Goal: Task Accomplishment & Management: Complete application form

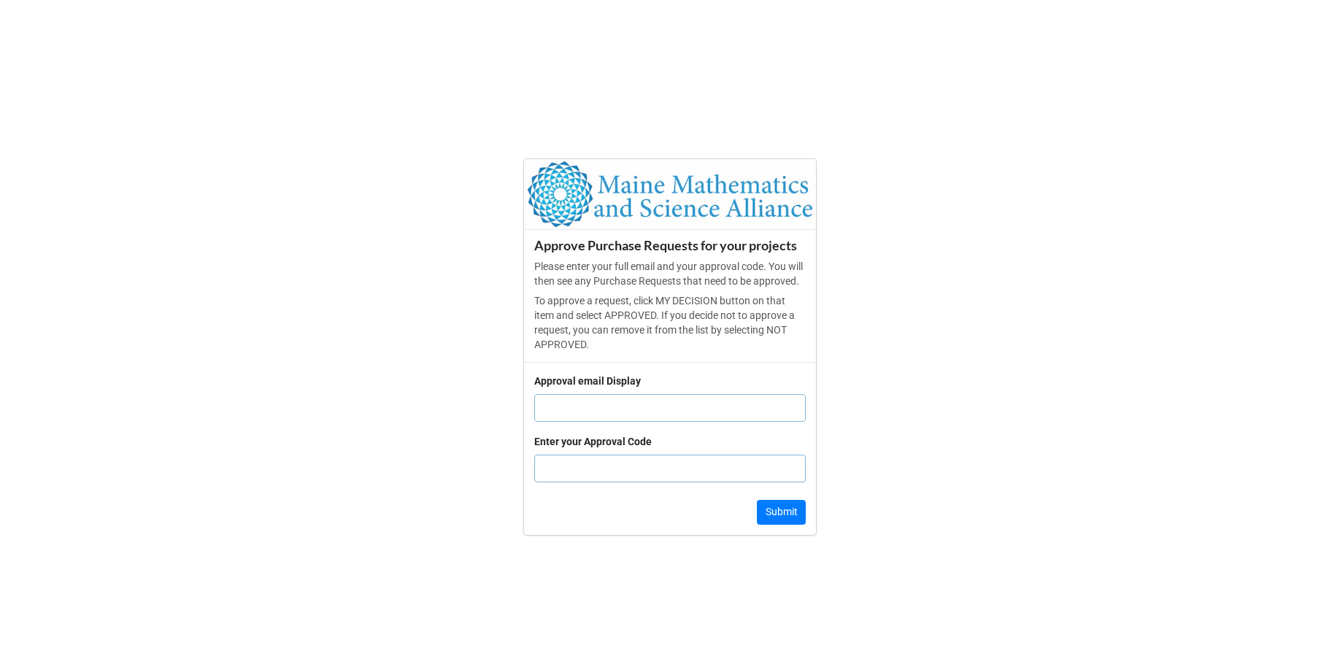
click at [584, 410] on input "text" at bounding box center [670, 408] width 272 height 28
type input "[EMAIL_ADDRESS][DOMAIN_NAME]"
click at [627, 467] on input "text" at bounding box center [670, 469] width 272 height 28
type input "04605"
click button "Submit" at bounding box center [781, 512] width 49 height 25
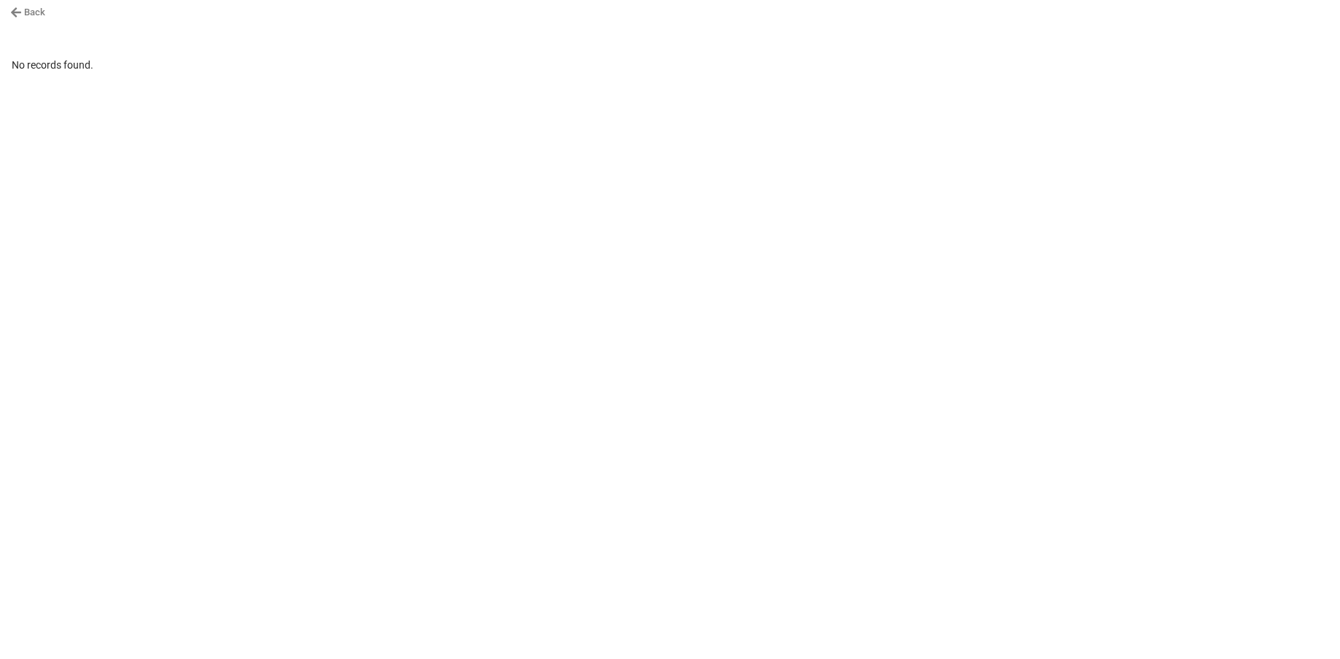
click at [15, 12] on icon at bounding box center [16, 12] width 10 height 10
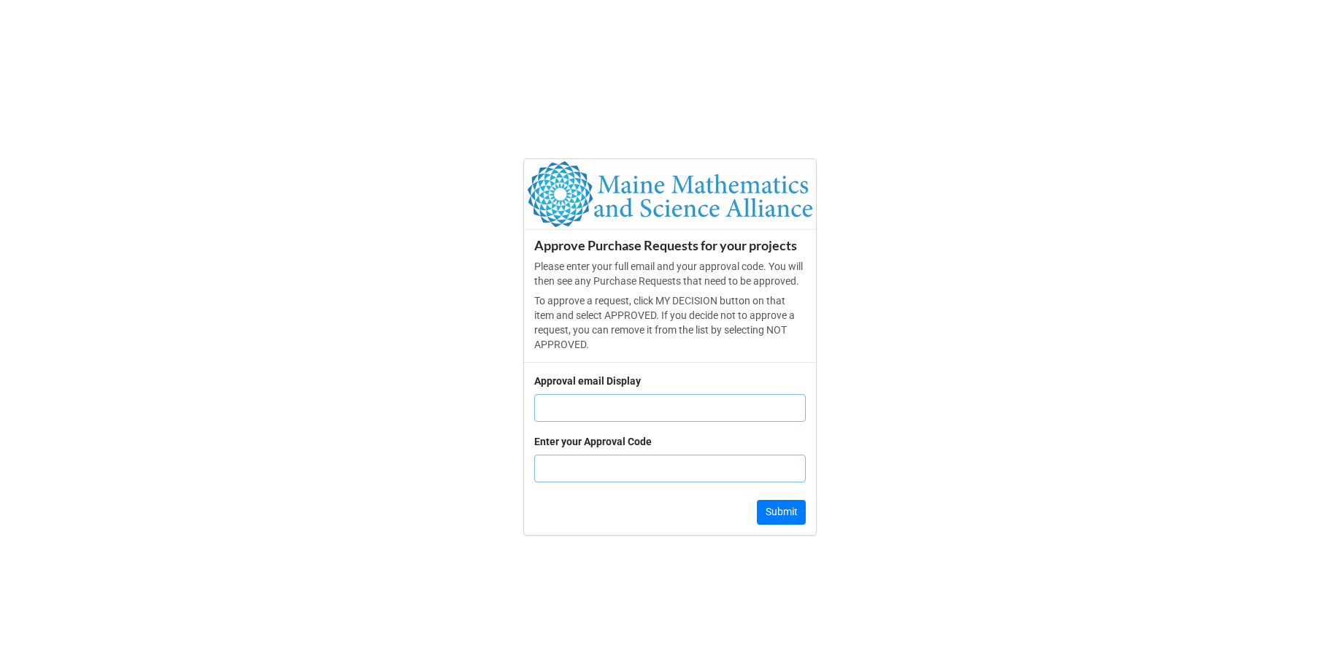
click at [609, 415] on input "text" at bounding box center [670, 408] width 272 height 28
type input "[EMAIL_ADDRESS][DOMAIN_NAME]"
click at [613, 472] on input "text" at bounding box center [670, 469] width 272 height 28
type input "4605"
click at [762, 521] on button "Submit" at bounding box center [781, 512] width 49 height 25
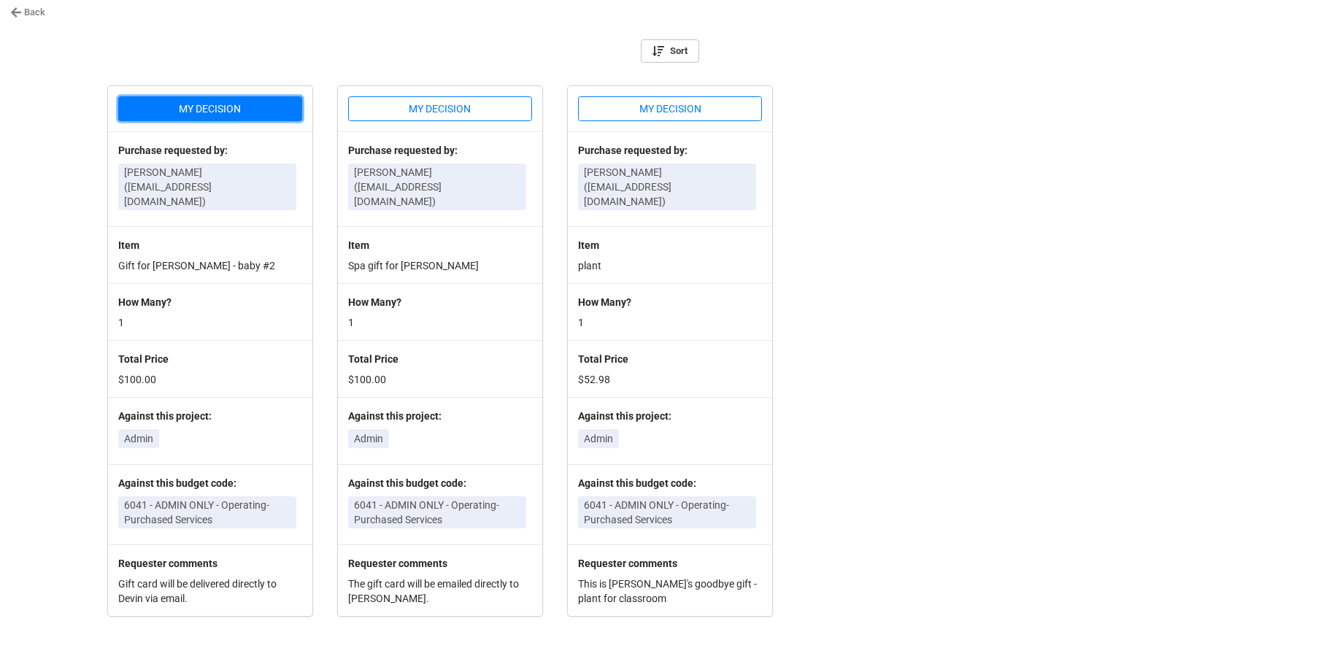
click at [199, 110] on button "MY DECISION" at bounding box center [210, 108] width 184 height 25
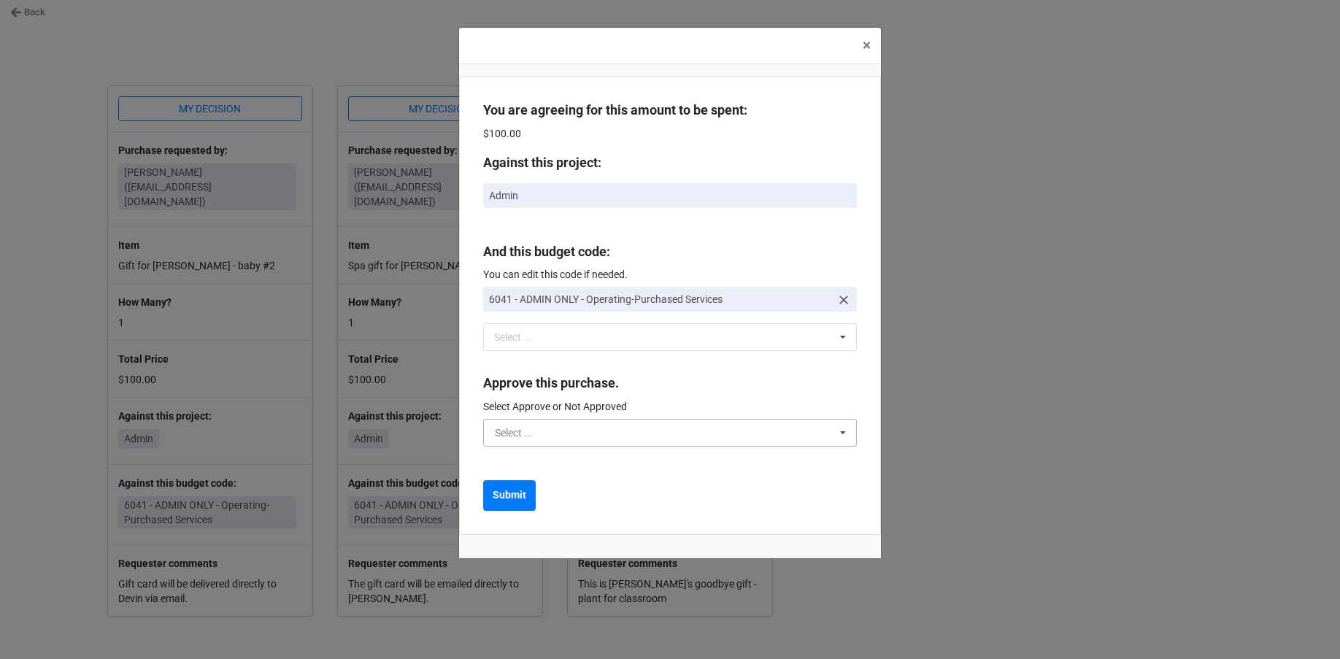
click at [538, 437] on input "text" at bounding box center [671, 433] width 372 height 26
click at [537, 462] on span "Approved" at bounding box center [518, 460] width 44 height 12
click at [529, 491] on button "Submit" at bounding box center [509, 495] width 53 height 31
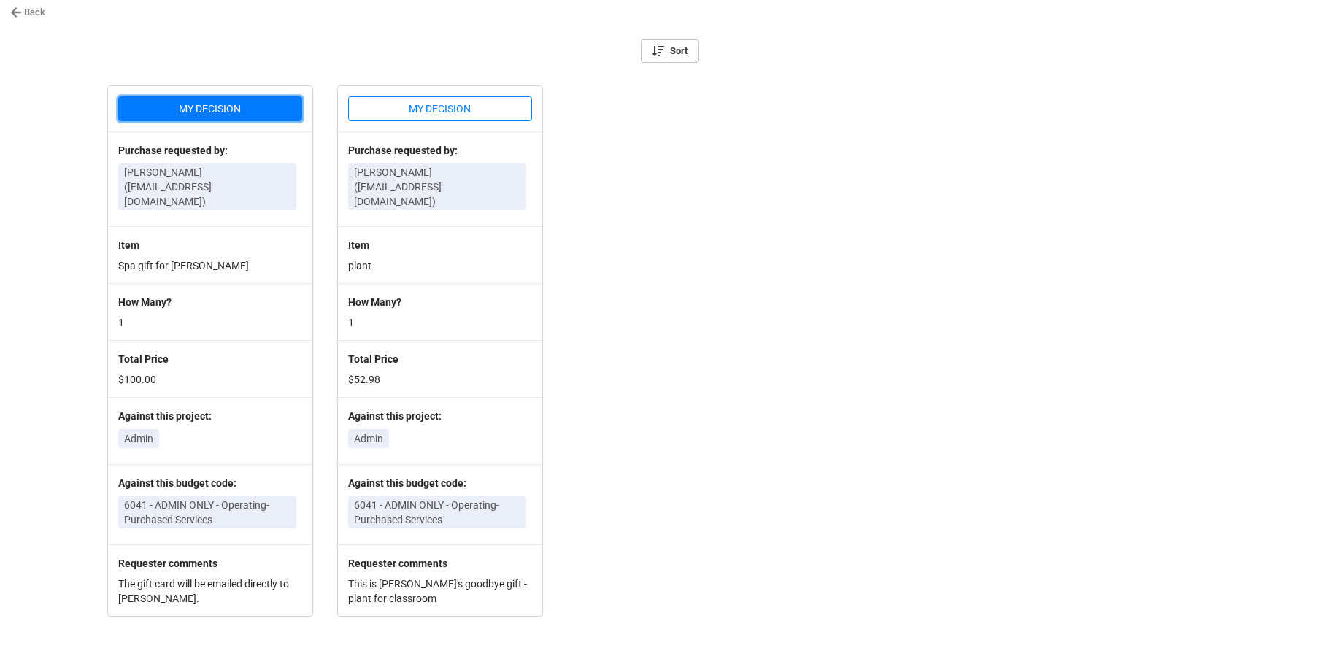
click at [275, 111] on button "MY DECISION" at bounding box center [210, 108] width 184 height 25
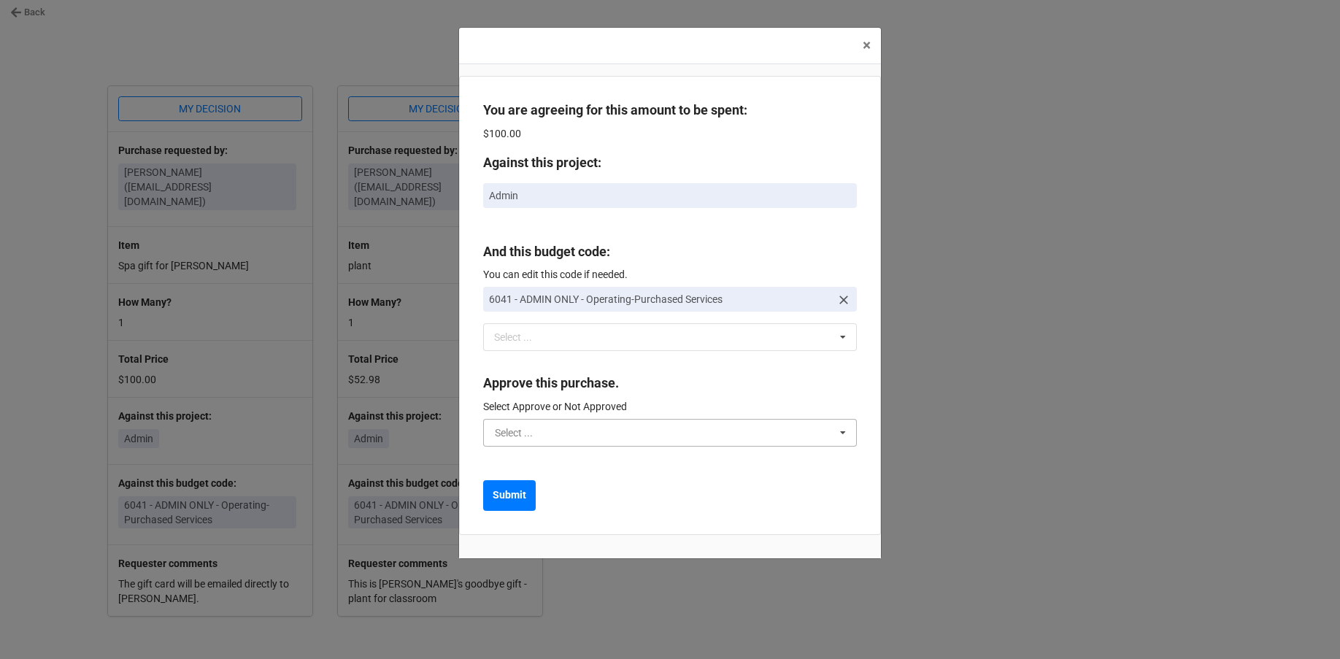
click at [566, 432] on input "text" at bounding box center [671, 433] width 372 height 26
click at [568, 455] on div "Approved" at bounding box center [670, 459] width 372 height 27
click at [529, 499] on button "Submit" at bounding box center [509, 495] width 53 height 31
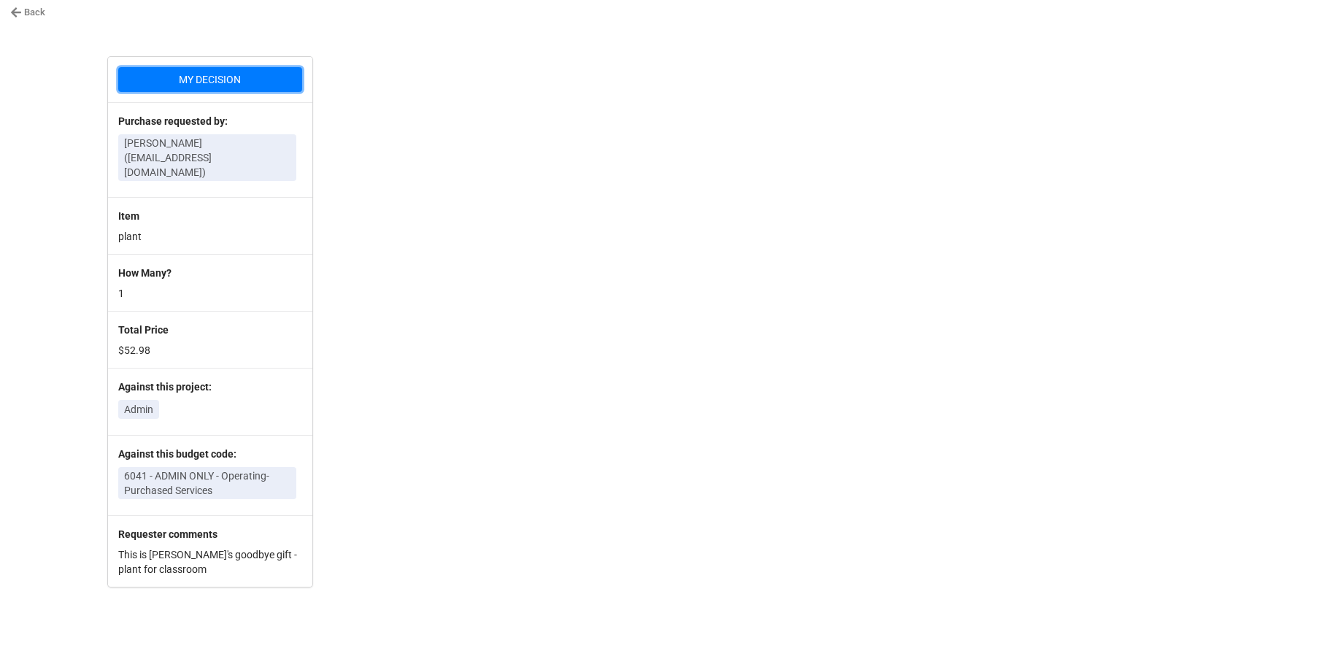
click at [226, 77] on button "MY DECISION" at bounding box center [210, 79] width 184 height 25
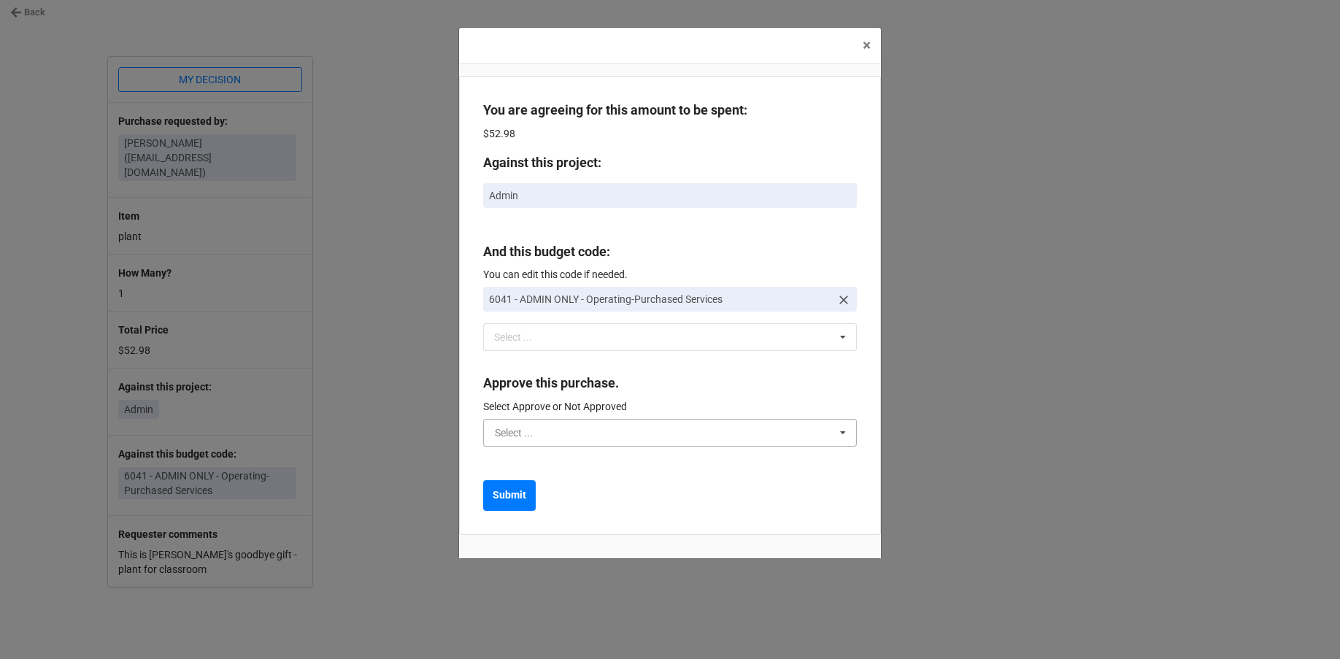
click at [610, 431] on input "text" at bounding box center [671, 433] width 372 height 26
click at [590, 461] on div "Approved" at bounding box center [670, 459] width 372 height 27
click at [519, 491] on b "Submit" at bounding box center [510, 495] width 34 height 15
